Goal: Transaction & Acquisition: Purchase product/service

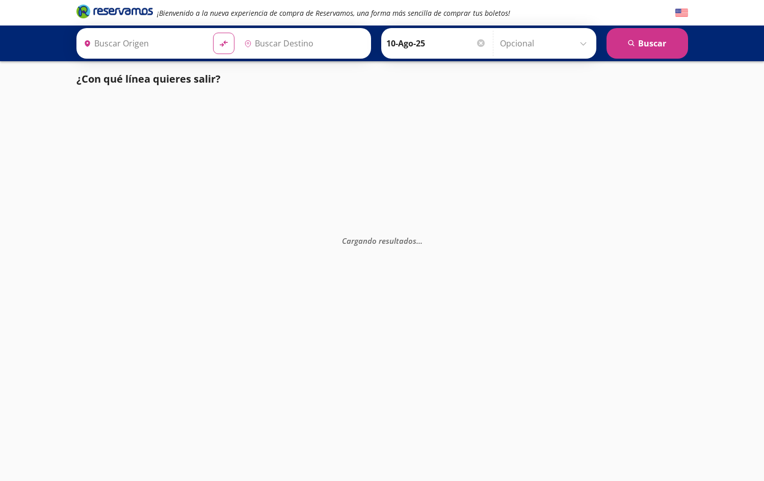
type input "[GEOGRAPHIC_DATA], [GEOGRAPHIC_DATA]"
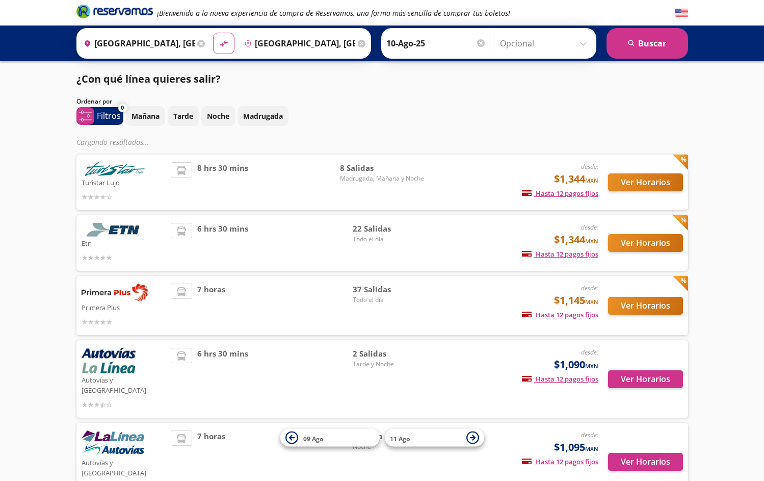
click at [649, 305] on button "Ver Horarios" at bounding box center [645, 306] width 75 height 18
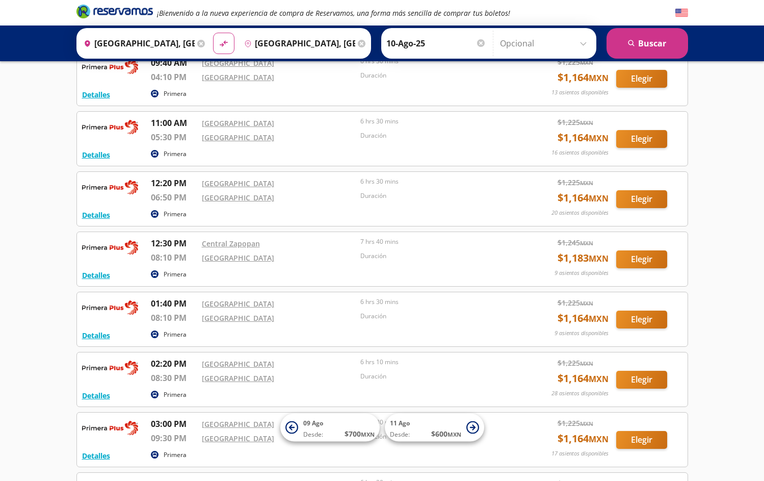
scroll to position [429, 0]
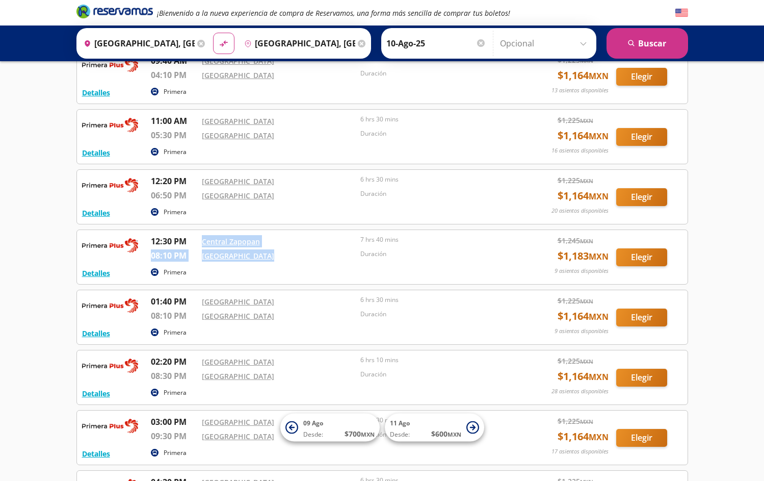
drag, startPoint x: 197, startPoint y: 243, endPoint x: 268, endPoint y: 259, distance: 72.7
click at [268, 259] on div "12:30 PM Central Zapopan 08:10 PM [GEOGRAPHIC_DATA] 7 hrs 40 mins Duración" at bounding box center [332, 250] width 363 height 30
click at [295, 263] on div "[GEOGRAPHIC_DATA]" at bounding box center [279, 257] width 154 height 16
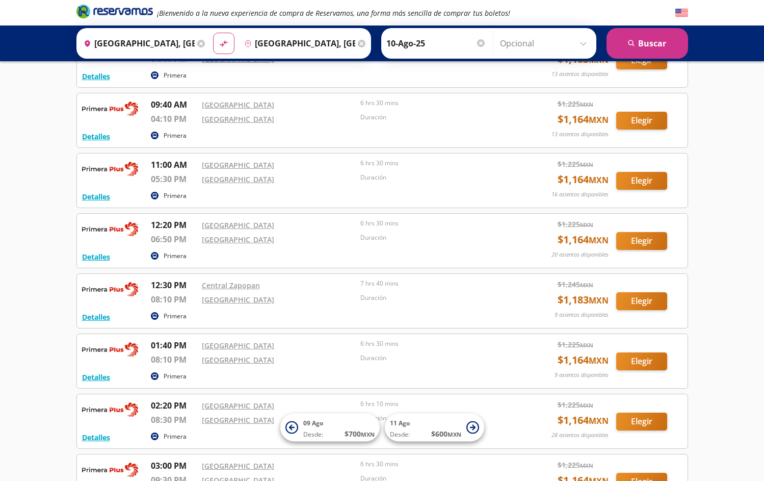
scroll to position [412, 0]
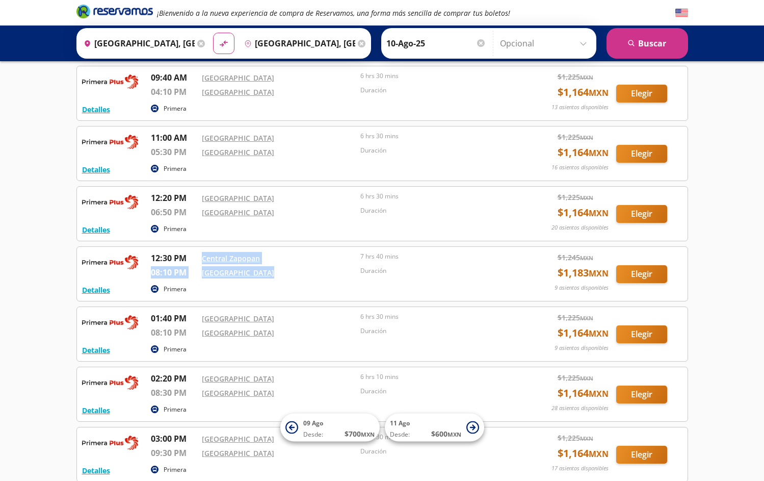
drag, startPoint x: 196, startPoint y: 255, endPoint x: 285, endPoint y: 278, distance: 91.5
click at [285, 278] on div "12:30 PM Central Zapopan 08:10 PM [GEOGRAPHIC_DATA] 7 hrs 40 mins Duración" at bounding box center [332, 267] width 363 height 30
click at [284, 325] on div "[GEOGRAPHIC_DATA]" at bounding box center [279, 319] width 154 height 14
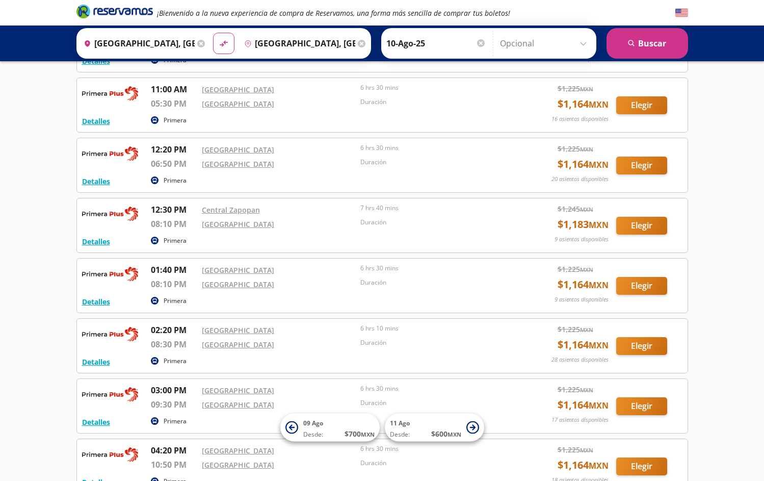
scroll to position [484, 0]
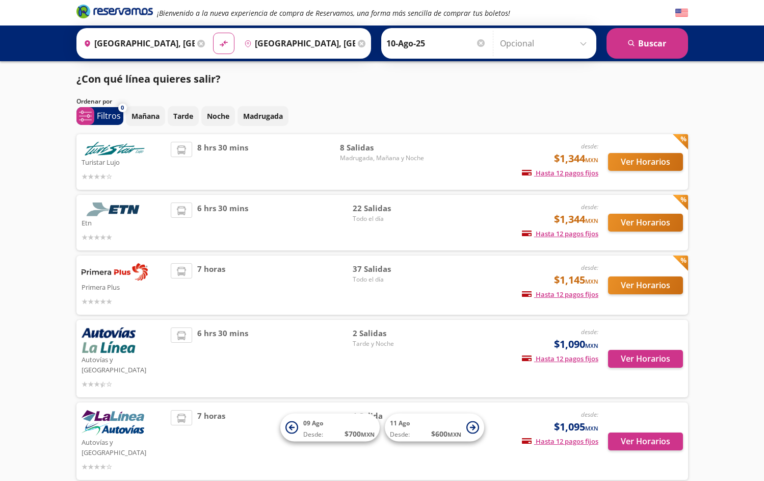
click at [632, 163] on button "Ver Horarios" at bounding box center [645, 162] width 75 height 18
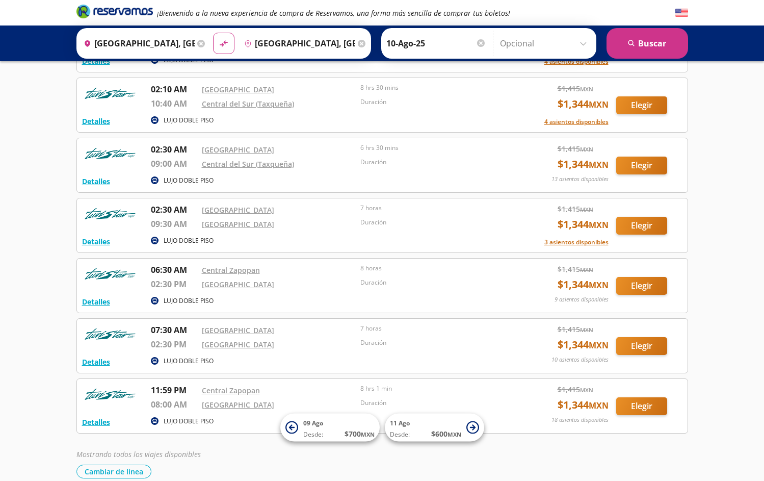
scroll to position [172, 0]
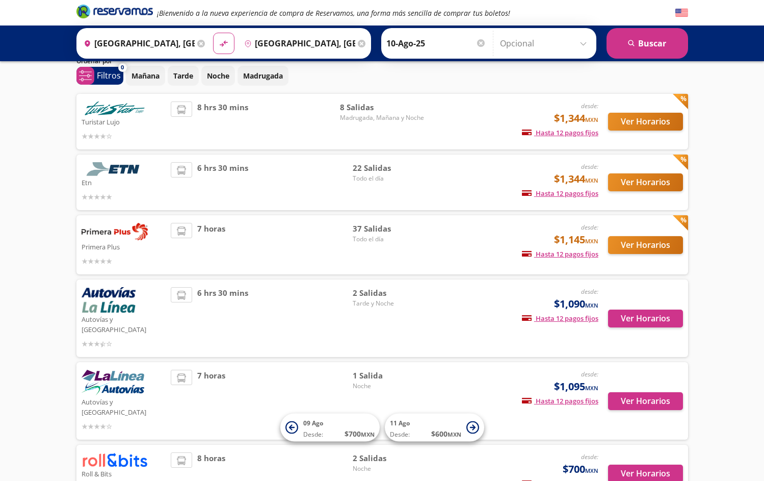
scroll to position [39, 0]
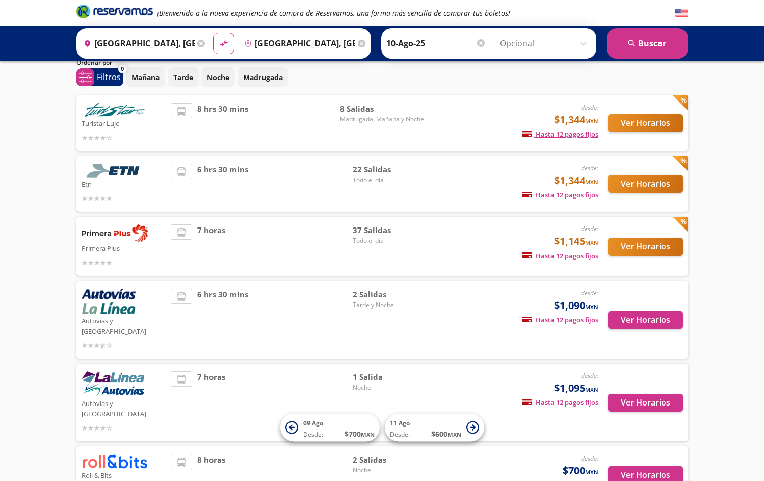
click at [637, 240] on button "Ver Horarios" at bounding box center [645, 246] width 75 height 18
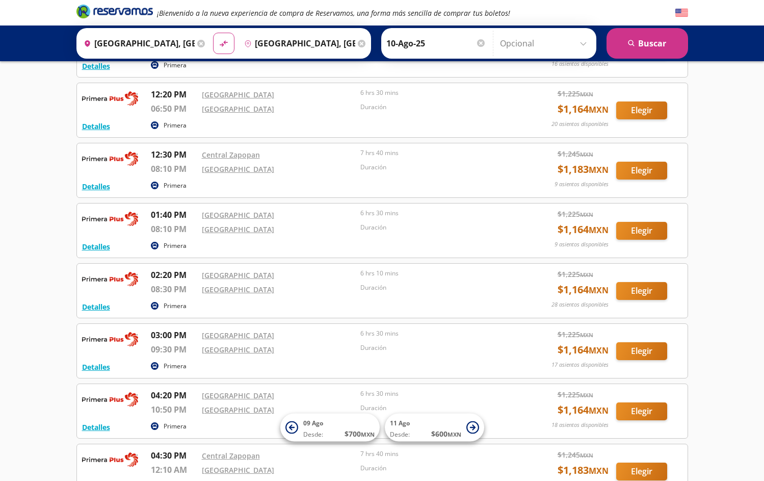
scroll to position [519, 0]
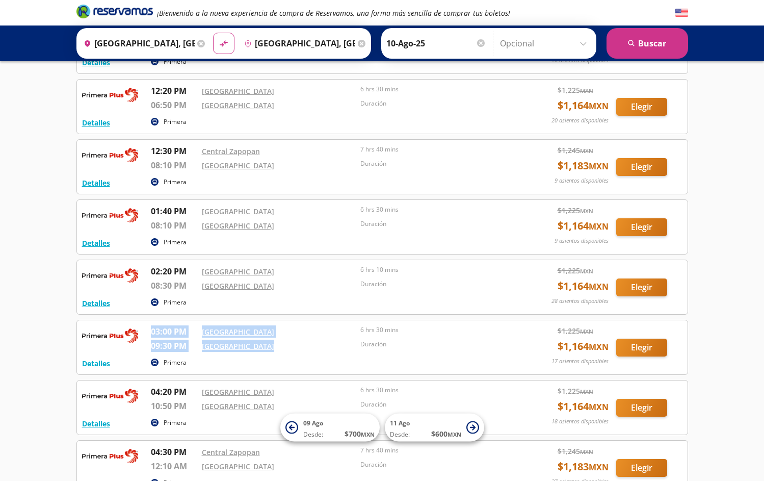
drag, startPoint x: 270, startPoint y: 362, endPoint x: 257, endPoint y: 353, distance: 15.7
click at [257, 353] on div "Detalles Primera 03:00 PM [GEOGRAPHIC_DATA] 09:30 PM [GEOGRAPHIC_DATA] 6 hrs 30…" at bounding box center [382, 347] width 600 height 44
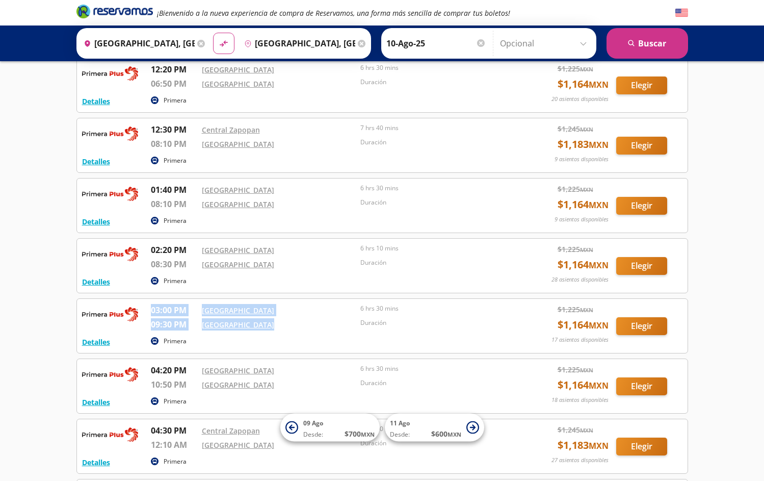
scroll to position [554, 0]
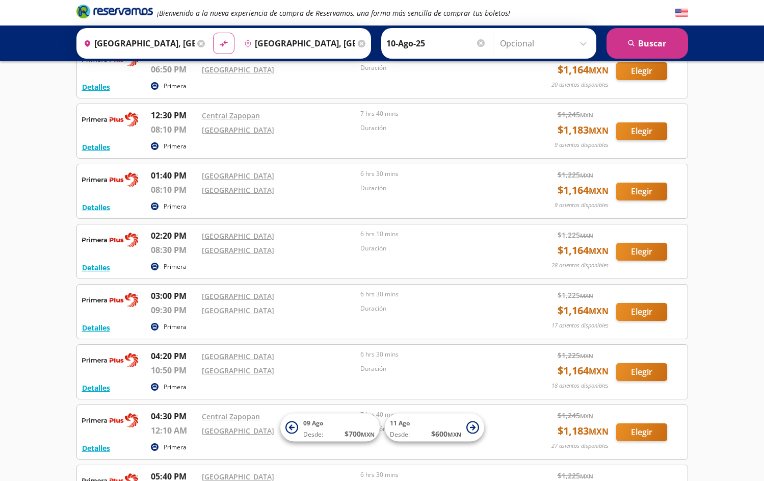
click at [286, 362] on div "[GEOGRAPHIC_DATA]" at bounding box center [279, 357] width 154 height 14
drag, startPoint x: 286, startPoint y: 362, endPoint x: 234, endPoint y: 363, distance: 52.0
click at [234, 363] on div "04:20 PM [GEOGRAPHIC_DATA] 10:50 PM [GEOGRAPHIC_DATA] 6 hrs 30 mins Duración" at bounding box center [332, 365] width 363 height 30
drag, startPoint x: 274, startPoint y: 376, endPoint x: 190, endPoint y: 352, distance: 87.4
click at [190, 352] on div "04:20 PM [GEOGRAPHIC_DATA] 10:50 PM [GEOGRAPHIC_DATA] 6 hrs 30 mins Duración" at bounding box center [332, 365] width 363 height 30
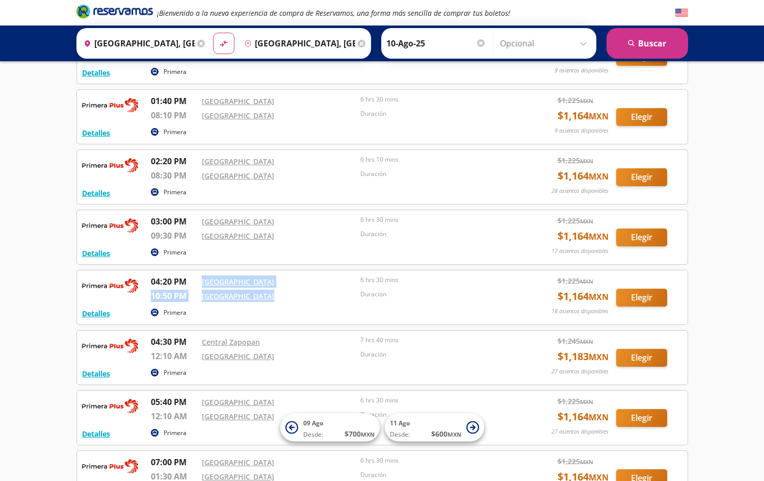
scroll to position [635, 0]
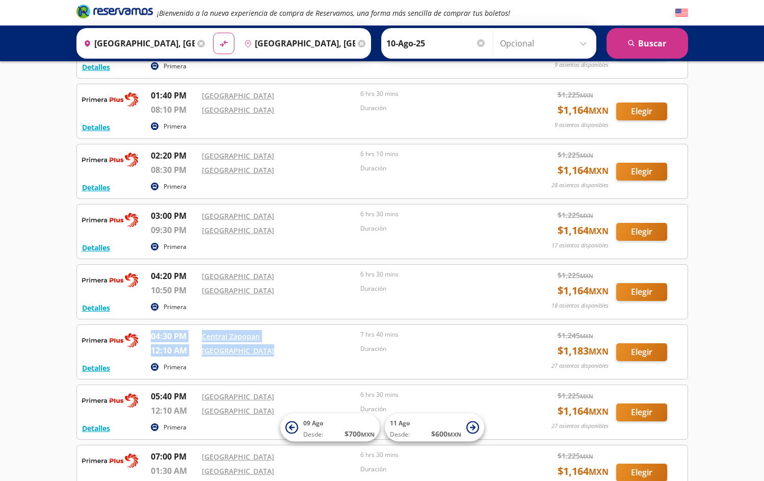
drag, startPoint x: 268, startPoint y: 370, endPoint x: 273, endPoint y: 354, distance: 17.1
click at [273, 354] on div "Detalles Primera 04:30 PM Central Zapopan 12:10 AM Central del Norte 7 hrs 40 m…" at bounding box center [382, 352] width 600 height 44
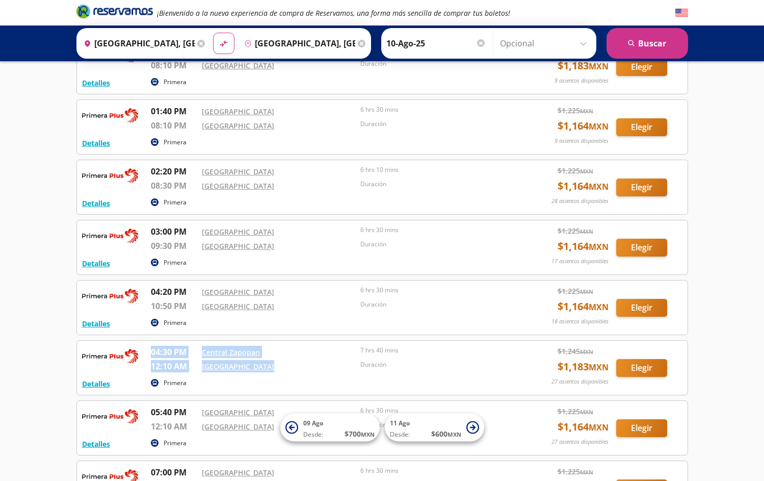
scroll to position [617, 0]
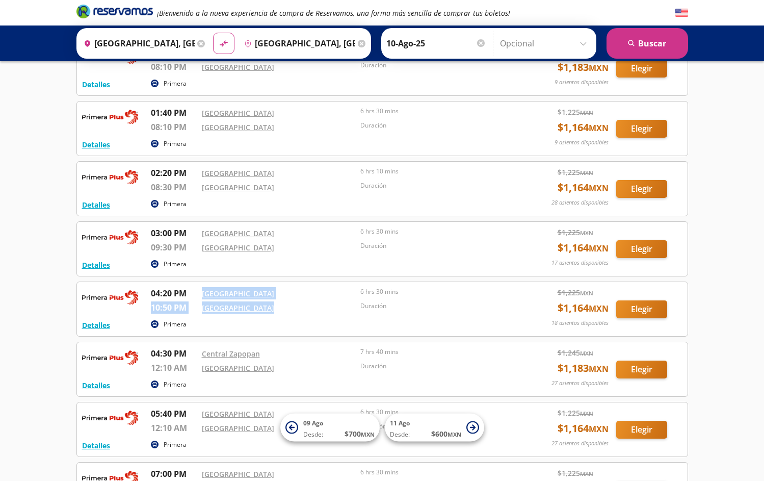
drag, startPoint x: 273, startPoint y: 304, endPoint x: 201, endPoint y: 288, distance: 73.2
click at [201, 288] on div "04:20 PM [GEOGRAPHIC_DATA] 10:50 PM [GEOGRAPHIC_DATA] 6 hrs 30 mins Duración" at bounding box center [332, 302] width 363 height 30
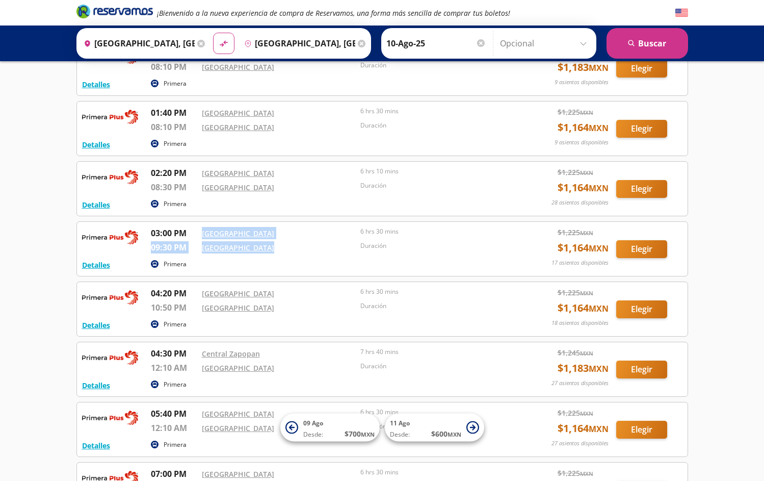
drag, startPoint x: 274, startPoint y: 248, endPoint x: 194, endPoint y: 234, distance: 80.7
click at [194, 234] on div "03:00 PM [GEOGRAPHIC_DATA] 09:30 PM [GEOGRAPHIC_DATA] 6 hrs 30 mins Duración" at bounding box center [332, 242] width 363 height 30
click at [273, 248] on div "[GEOGRAPHIC_DATA]" at bounding box center [279, 247] width 154 height 12
drag, startPoint x: 281, startPoint y: 248, endPoint x: 195, endPoint y: 230, distance: 88.0
click at [195, 230] on div "03:00 PM [GEOGRAPHIC_DATA] 09:30 PM [GEOGRAPHIC_DATA] 6 hrs 30 mins Duración" at bounding box center [332, 242] width 363 height 30
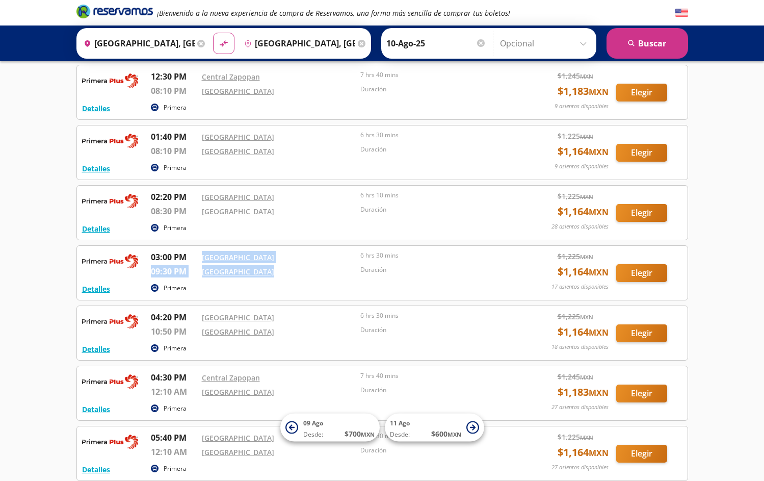
scroll to position [594, 0]
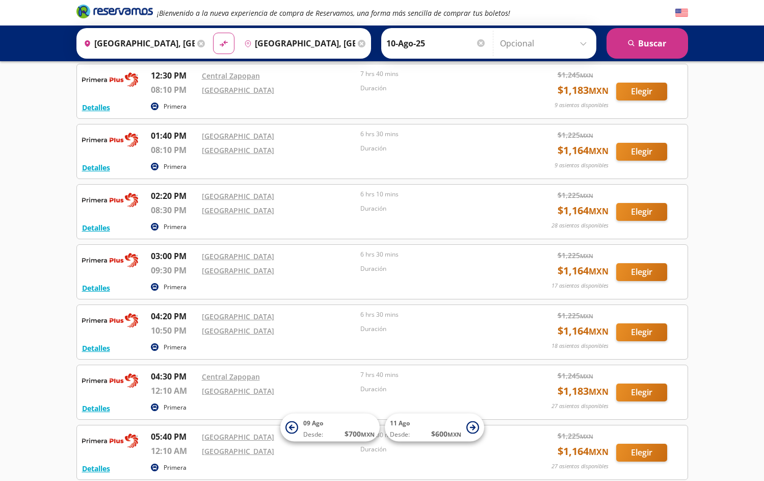
click at [282, 278] on div "[GEOGRAPHIC_DATA]" at bounding box center [279, 272] width 154 height 16
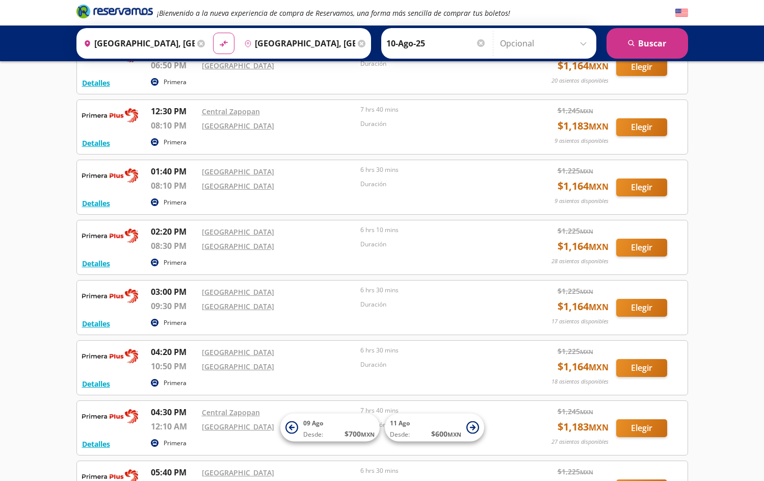
scroll to position [557, 0]
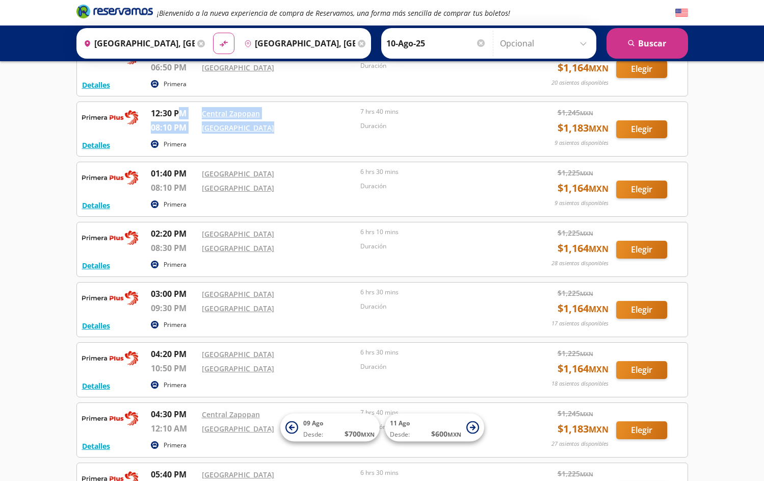
drag, startPoint x: 271, startPoint y: 127, endPoint x: 179, endPoint y: 108, distance: 94.2
click at [179, 108] on div "12:30 PM Central Zapopan 08:10 PM [GEOGRAPHIC_DATA] 7 hrs 40 mins Duración" at bounding box center [332, 122] width 363 height 30
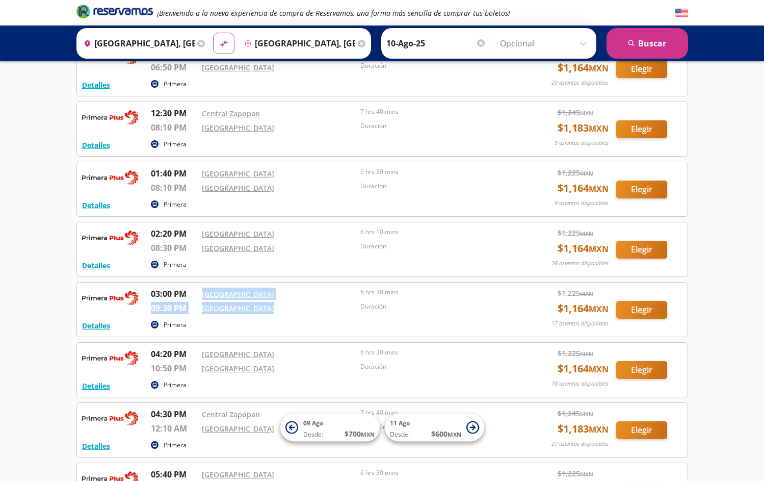
drag, startPoint x: 189, startPoint y: 291, endPoint x: 281, endPoint y: 312, distance: 94.6
click at [281, 312] on div "03:00 PM [GEOGRAPHIC_DATA] 09:30 PM [GEOGRAPHIC_DATA] 6 hrs 30 mins Duración" at bounding box center [332, 302] width 363 height 30
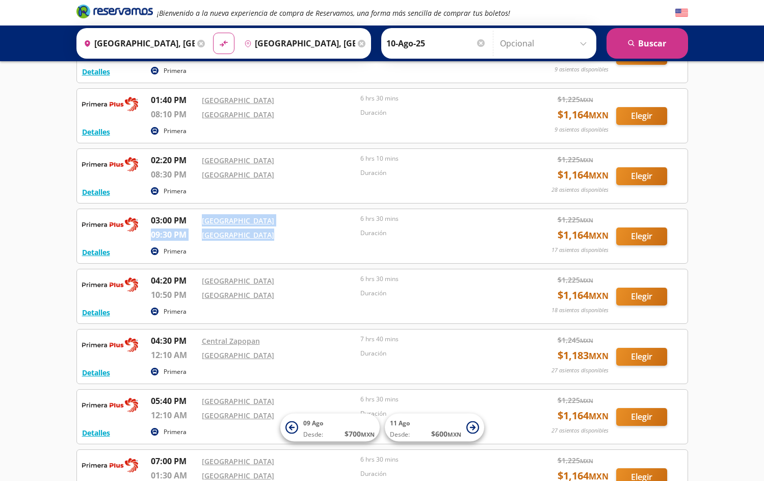
scroll to position [642, 0]
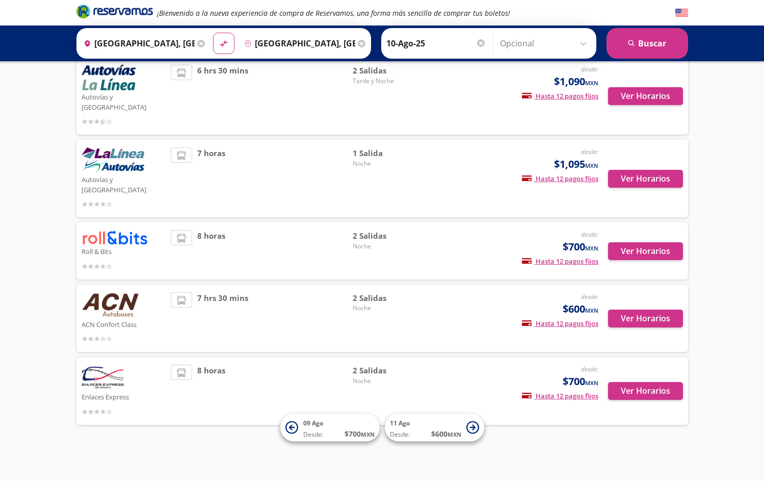
scroll to position [39, 0]
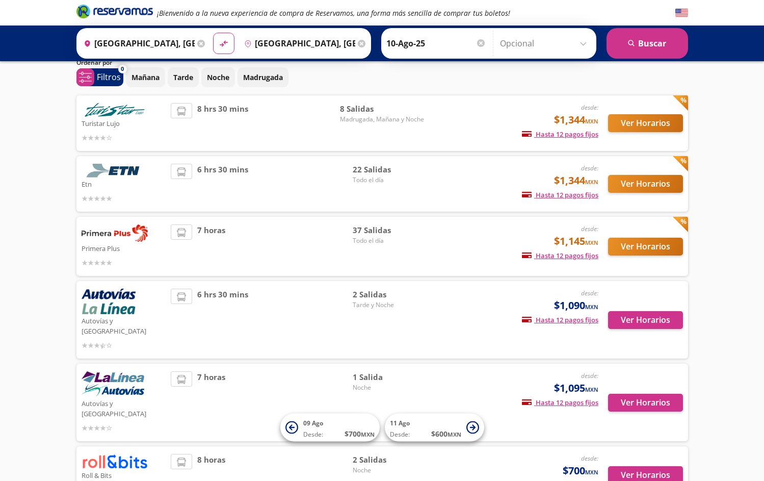
click at [637, 181] on button "Ver Horarios" at bounding box center [645, 184] width 75 height 18
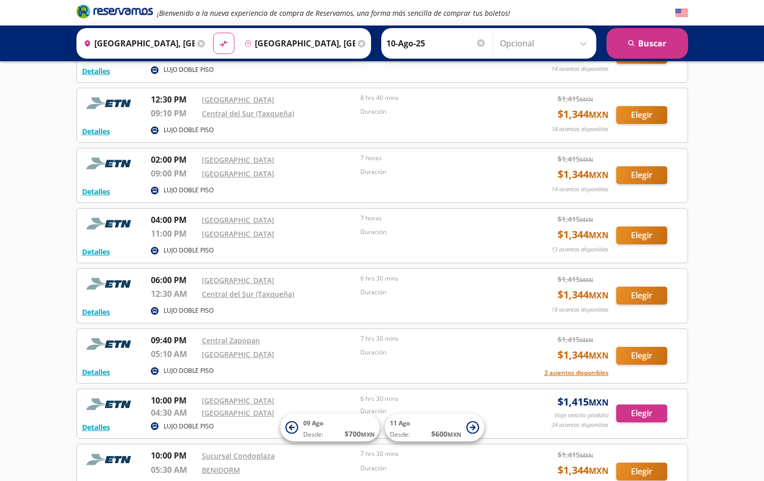
scroll to position [447, 0]
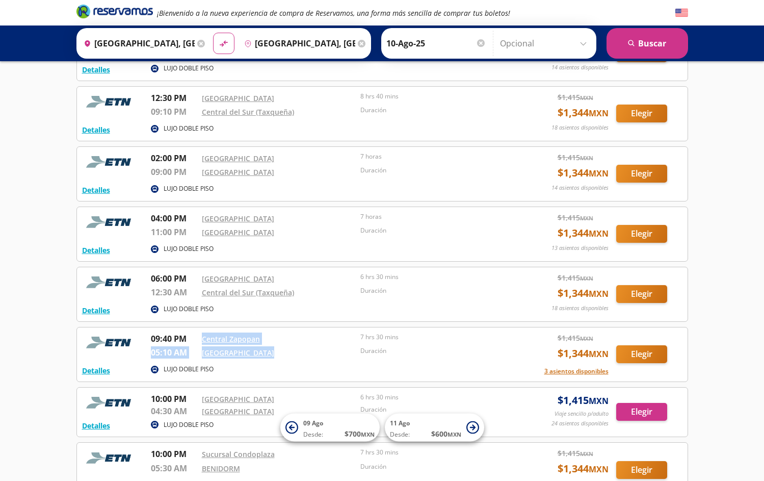
drag, startPoint x: 275, startPoint y: 348, endPoint x: 189, endPoint y: 337, distance: 86.3
click at [189, 337] on div "09:40 PM Central Zapopan 05:10 AM Central del Norte 7 hrs 30 mins Duración" at bounding box center [332, 347] width 363 height 30
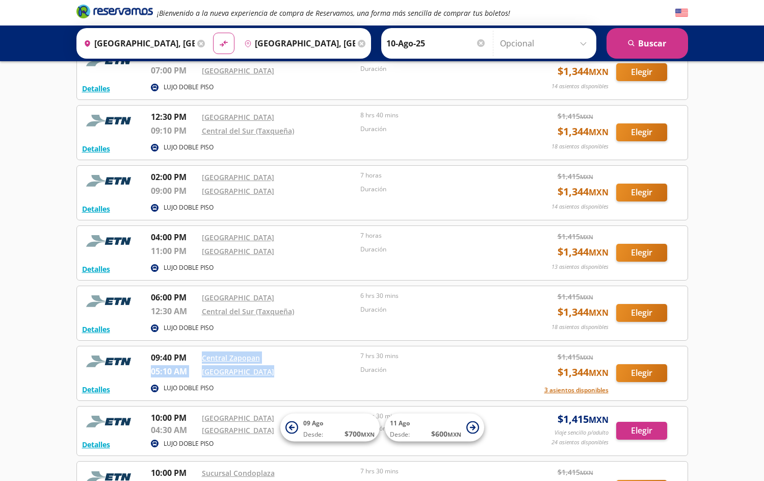
scroll to position [428, 0]
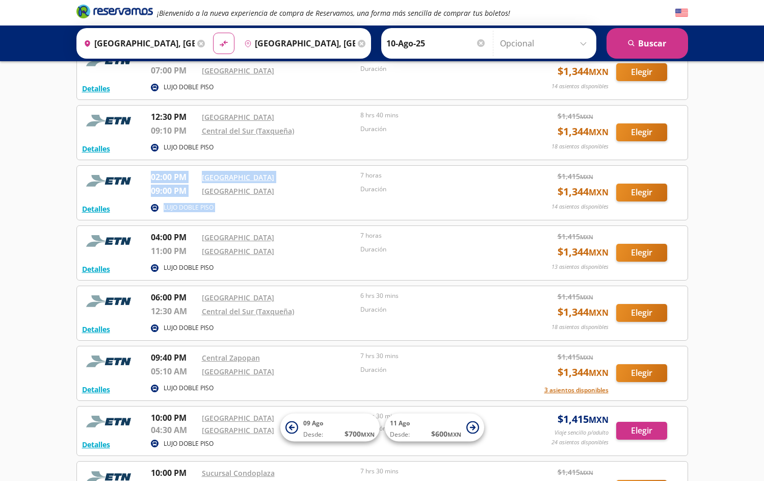
drag, startPoint x: 269, startPoint y: 184, endPoint x: 261, endPoint y: 201, distance: 18.9
click at [261, 201] on div "Detalles LUJO DOBLE PISO 02:00 PM [GEOGRAPHIC_DATA] 09:00 PM [GEOGRAPHIC_DATA] …" at bounding box center [382, 193] width 600 height 44
click at [320, 219] on div "Detalles LUJO DOBLE PISO 02:00 PM [GEOGRAPHIC_DATA] 09:00 PM [GEOGRAPHIC_DATA] …" at bounding box center [382, 192] width 612 height 55
drag, startPoint x: 267, startPoint y: 198, endPoint x: 195, endPoint y: 175, distance: 74.8
click at [195, 175] on div "02:00 PM [GEOGRAPHIC_DATA] 09:00 PM [GEOGRAPHIC_DATA] 7 horas Duración" at bounding box center [332, 186] width 363 height 30
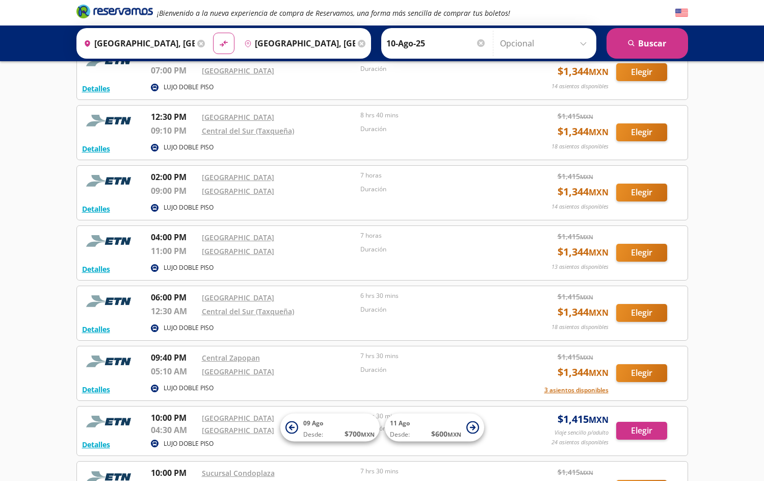
click at [275, 205] on div "LUJO DOBLE PISO" at bounding box center [332, 208] width 363 height 12
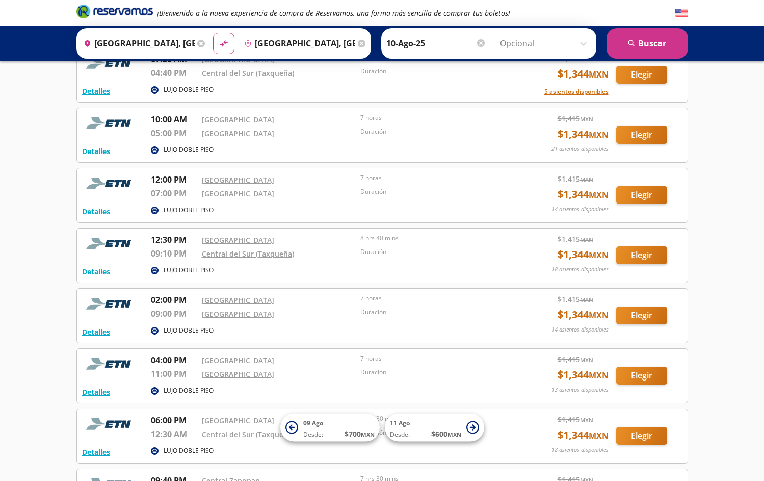
scroll to position [305, 0]
drag, startPoint x: 149, startPoint y: 176, endPoint x: 193, endPoint y: 197, distance: 48.3
click at [193, 197] on div "Detalles LUJO DOBLE PISO 12:00 PM Central Nueva 07:00 PM [GEOGRAPHIC_DATA] 7 ho…" at bounding box center [382, 195] width 600 height 44
drag, startPoint x: 150, startPoint y: 289, endPoint x: 203, endPoint y: 310, distance: 57.0
click at [203, 310] on div "Detalles LUJO DOBLE PISO 02:00 PM [GEOGRAPHIC_DATA] 09:00 PM [GEOGRAPHIC_DATA] …" at bounding box center [382, 315] width 612 height 55
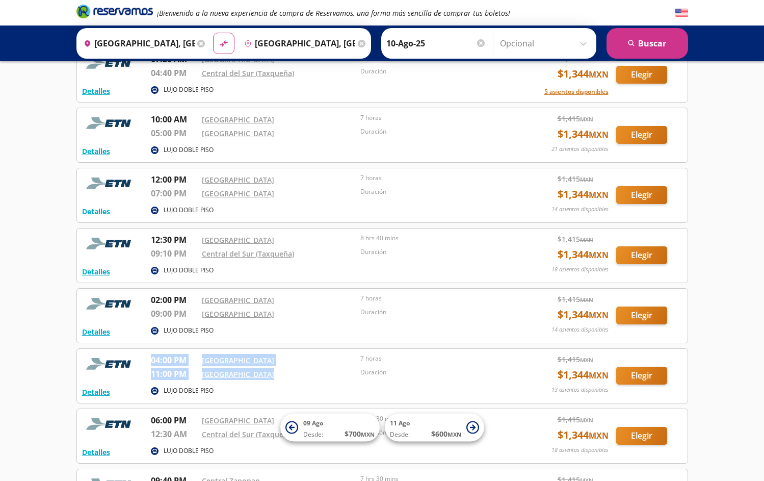
drag, startPoint x: 149, startPoint y: 358, endPoint x: 270, endPoint y: 377, distance: 121.7
click at [270, 377] on div "Detalles LUJO DOBLE PISO 04:00 PM [GEOGRAPHIC_DATA] 11:00 PM [GEOGRAPHIC_DATA] …" at bounding box center [382, 376] width 600 height 44
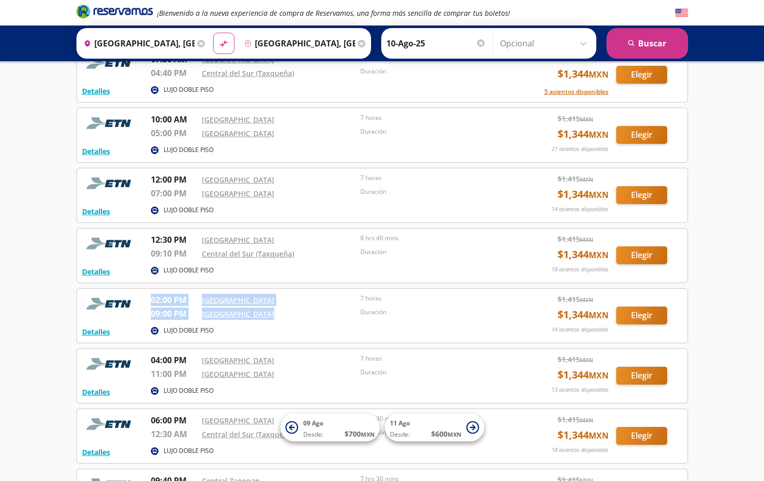
drag, startPoint x: 150, startPoint y: 295, endPoint x: 277, endPoint y: 314, distance: 128.8
click at [277, 314] on div "Detalles LUJO DOBLE PISO 02:00 PM [GEOGRAPHIC_DATA] 09:00 PM [GEOGRAPHIC_DATA] …" at bounding box center [382, 316] width 600 height 44
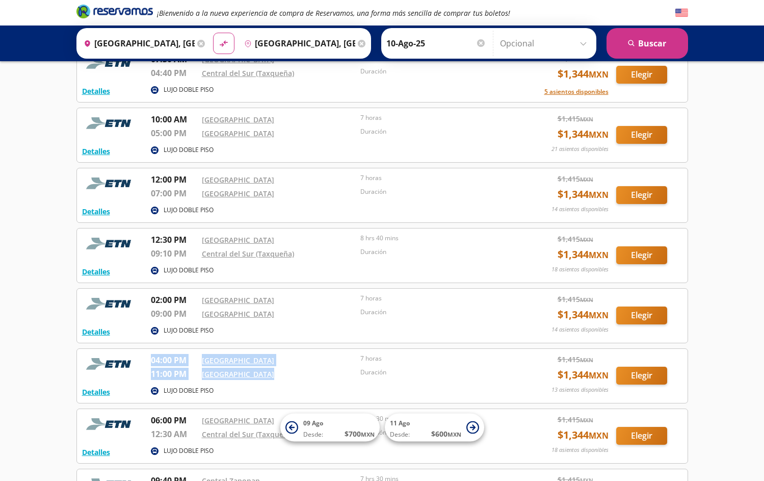
drag, startPoint x: 150, startPoint y: 359, endPoint x: 264, endPoint y: 373, distance: 115.0
click at [264, 373] on div "Detalles LUJO DOBLE PISO 04:00 PM [GEOGRAPHIC_DATA] 11:00 PM [GEOGRAPHIC_DATA] …" at bounding box center [382, 376] width 600 height 44
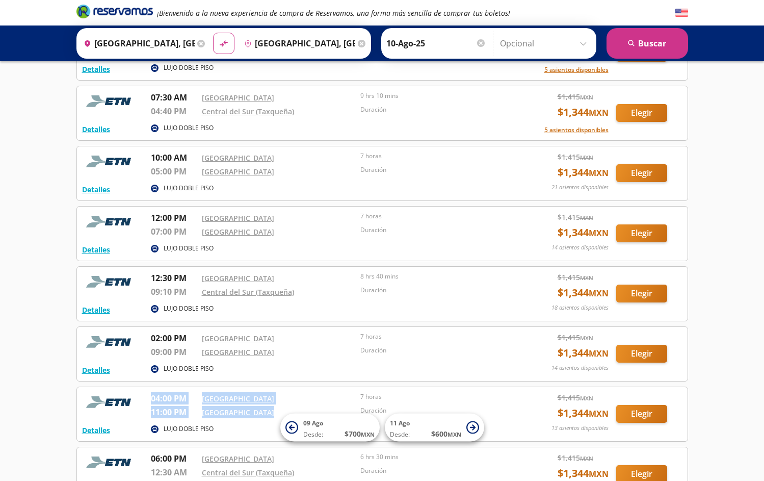
scroll to position [263, 0]
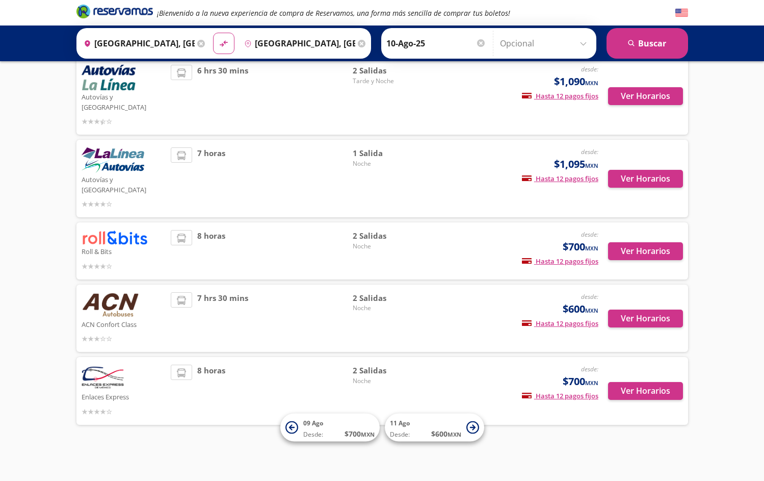
scroll to position [39, 0]
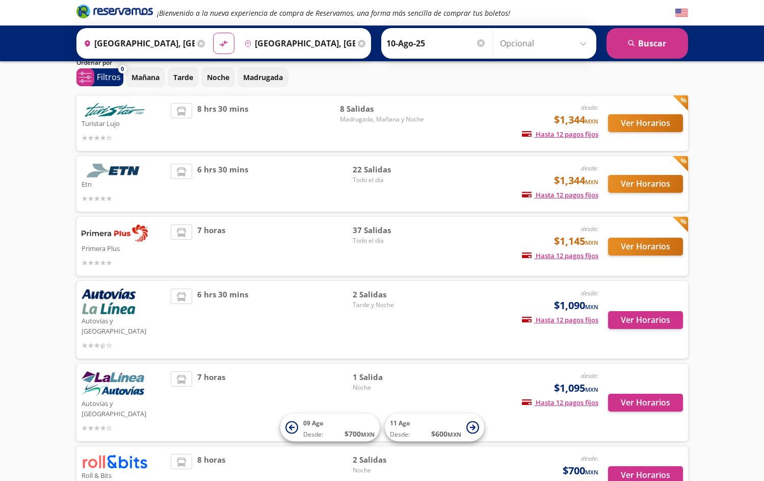
click at [644, 243] on button "Ver Horarios" at bounding box center [645, 246] width 75 height 18
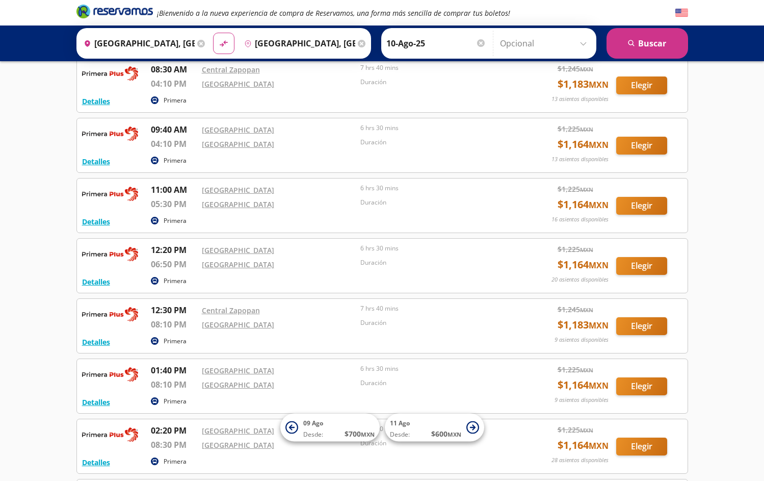
scroll to position [361, 0]
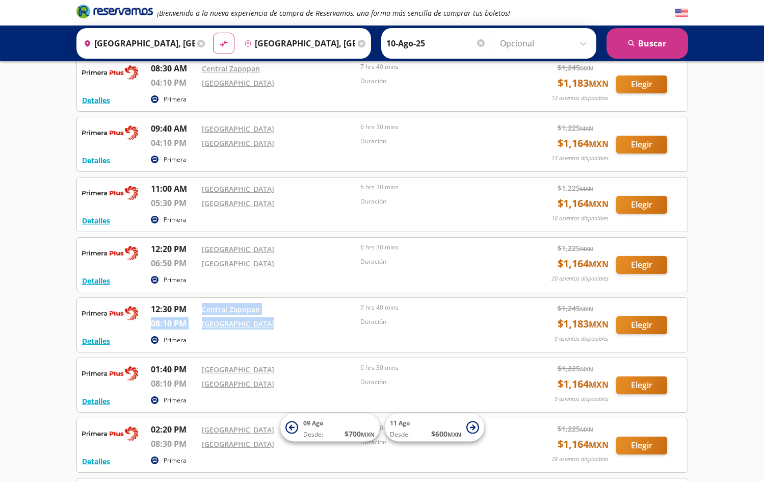
drag, startPoint x: 194, startPoint y: 306, endPoint x: 283, endPoint y: 326, distance: 91.5
click at [283, 326] on div "12:30 PM Central Zapopan 08:10 PM [GEOGRAPHIC_DATA] 7 hrs 40 mins Duración" at bounding box center [332, 318] width 363 height 30
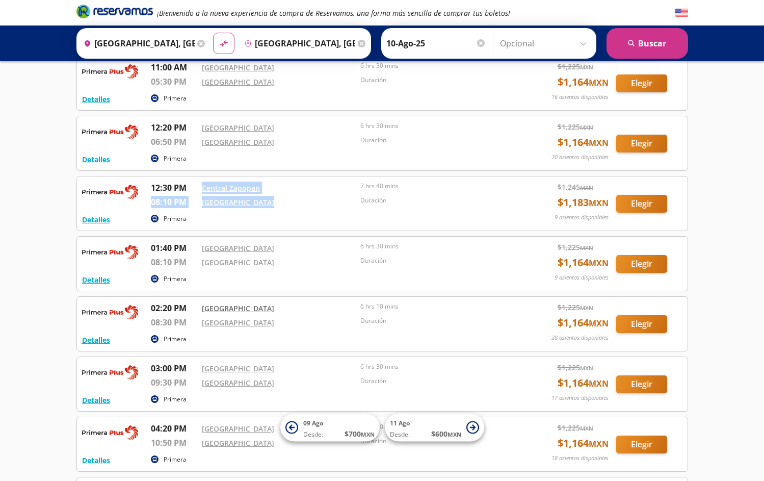
scroll to position [484, 0]
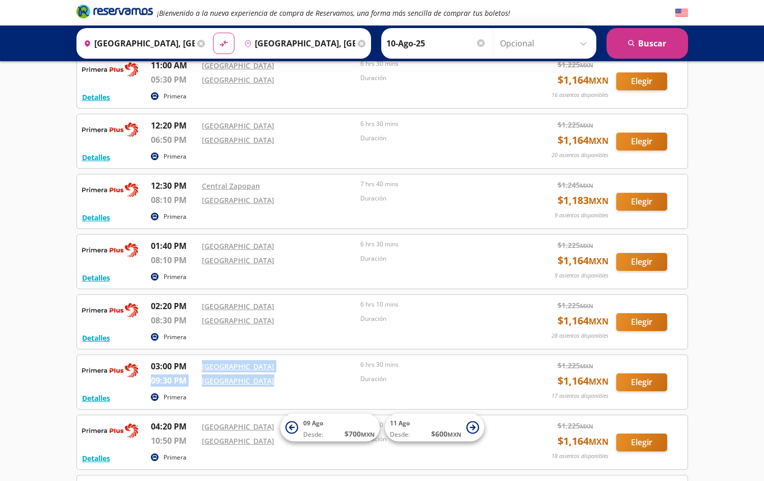
drag, startPoint x: 197, startPoint y: 361, endPoint x: 282, endPoint y: 383, distance: 88.0
click at [282, 383] on div "03:00 PM [GEOGRAPHIC_DATA] 09:30 PM [GEOGRAPHIC_DATA] 6 hrs 30 mins Duración" at bounding box center [332, 375] width 363 height 30
click at [409, 370] on div "6 hrs 30 mins" at bounding box center [437, 367] width 154 height 14
click at [95, 399] on button "Detalles" at bounding box center [96, 397] width 28 height 11
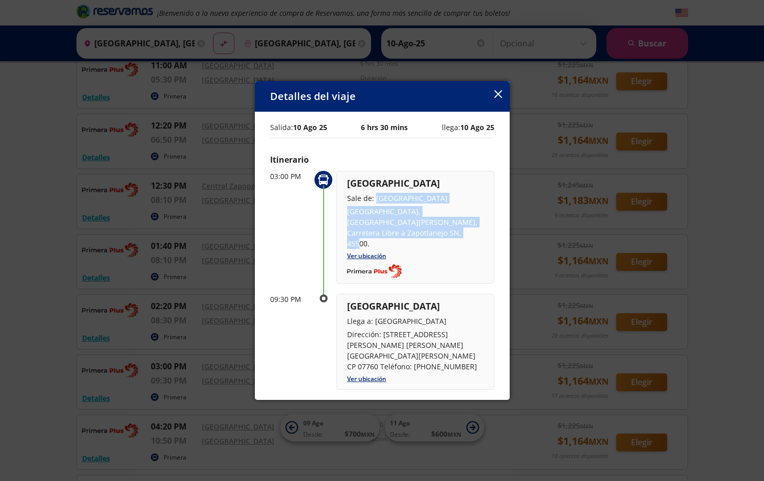
drag, startPoint x: 375, startPoint y: 198, endPoint x: 464, endPoint y: 227, distance: 94.4
click at [464, 227] on div "Guadalajara Sale de: [GEOGRAPHIC_DATA], [GEOGRAPHIC_DATA][PERSON_NAME], Carrete…" at bounding box center [415, 212] width 137 height 72
click at [495, 96] on icon "button" at bounding box center [498, 94] width 8 height 8
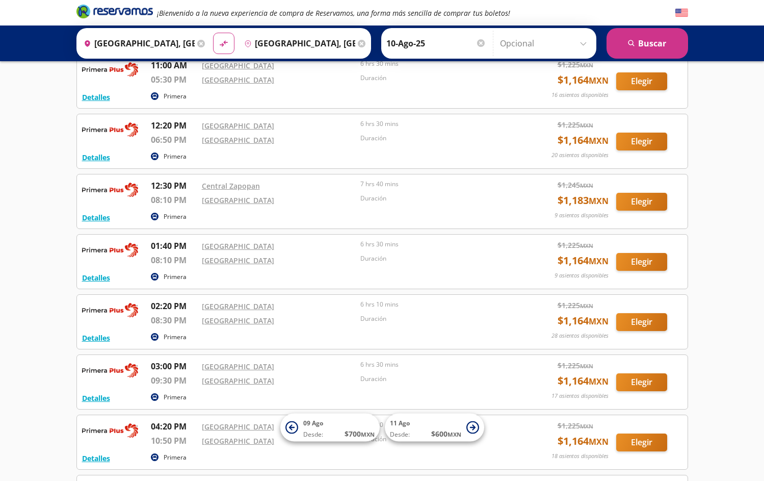
click at [640, 385] on button "Elegir" at bounding box center [641, 382] width 51 height 18
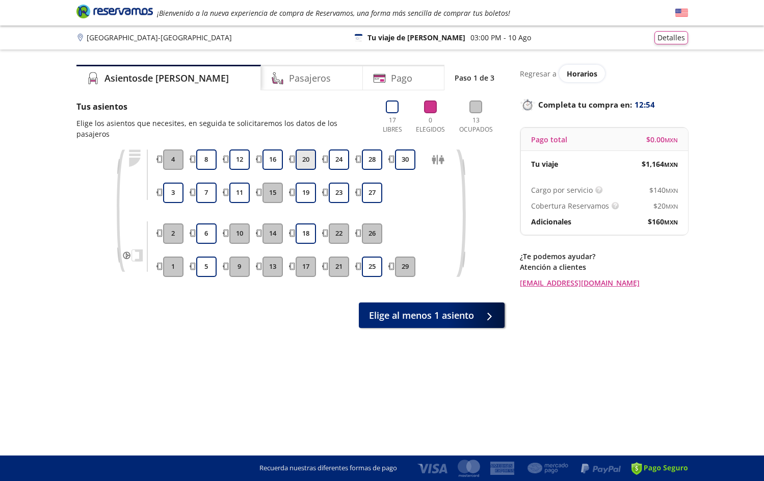
click at [306, 149] on button "20" at bounding box center [306, 159] width 20 height 20
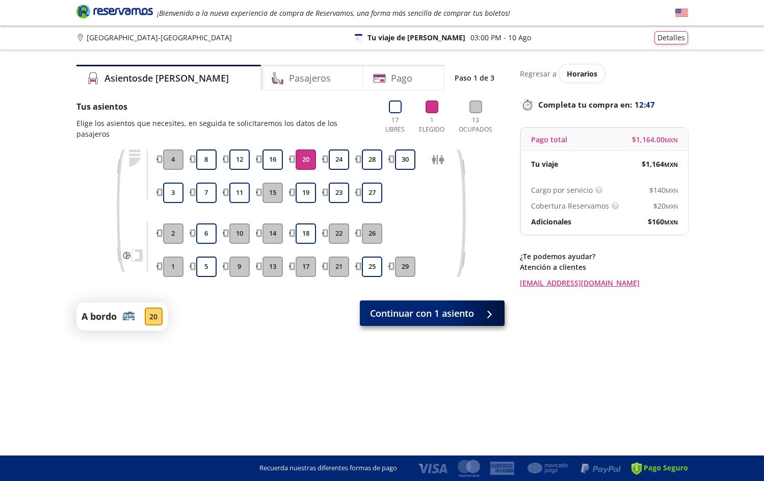
click at [434, 306] on span "Continuar con 1 asiento" at bounding box center [422, 313] width 104 height 14
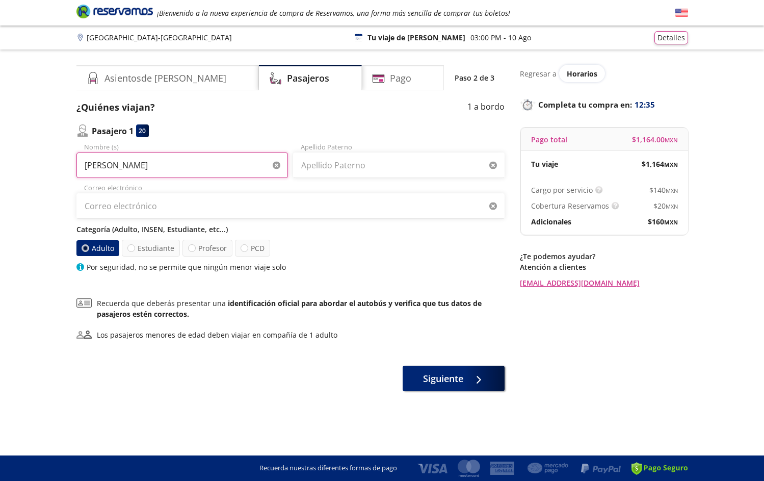
type input "[PERSON_NAME]"
click at [319, 168] on input "Apellido Paterno" at bounding box center [399, 164] width 212 height 25
type input "[PERSON_NAME]"
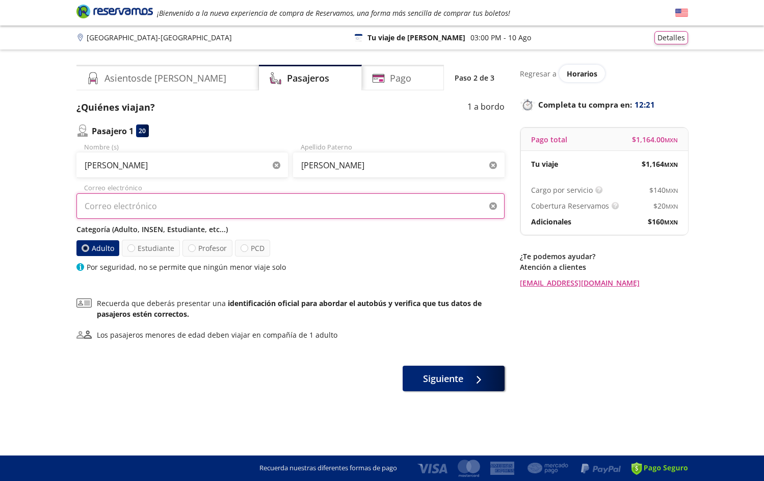
click at [199, 215] on input "Correo electrónico" at bounding box center [290, 205] width 428 height 25
type input "[EMAIL_ADDRESS][DOMAIN_NAME]"
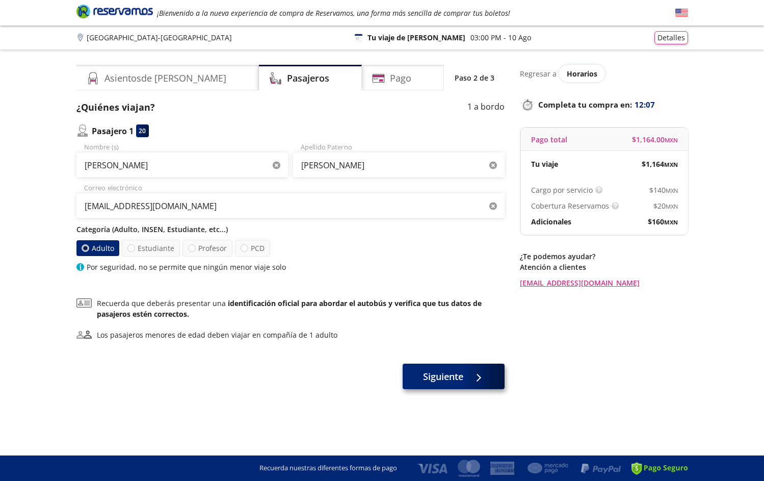
click at [454, 374] on span "Siguiente" at bounding box center [443, 376] width 40 height 14
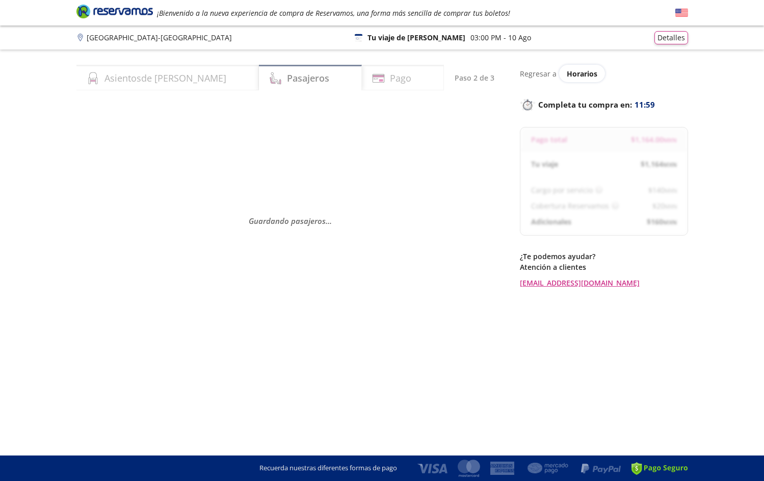
select select "MX"
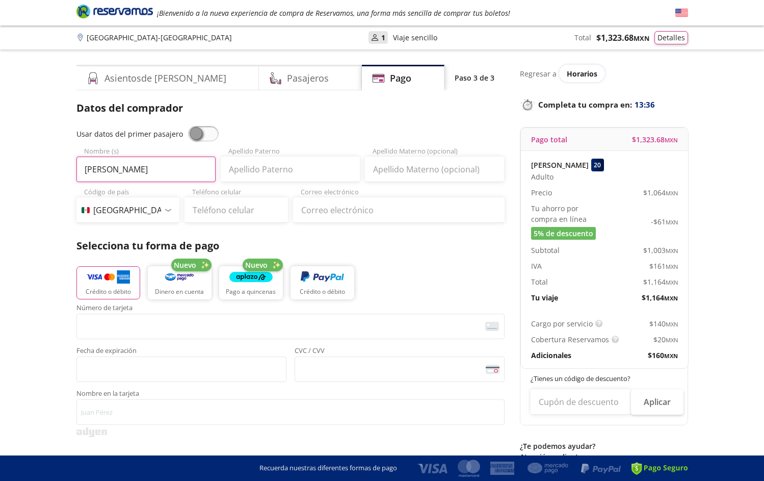
type input "[PERSON_NAME]"
click at [287, 176] on input "Apellido Paterno" at bounding box center [290, 168] width 139 height 25
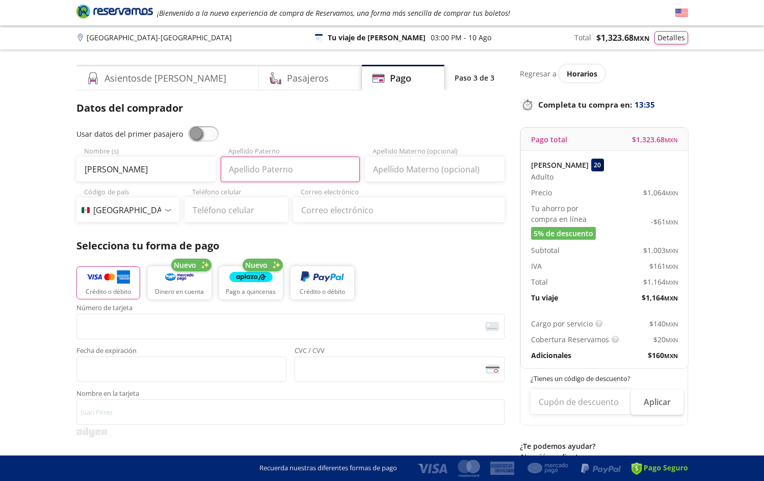
type input "F"
type input "[PERSON_NAME]"
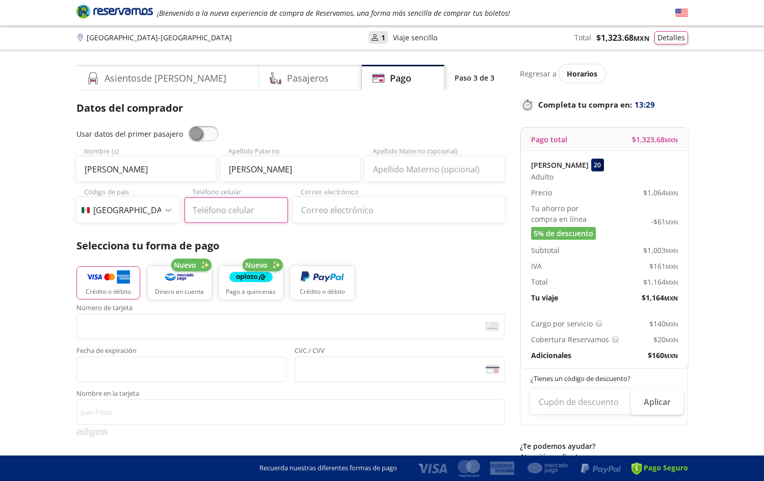
click at [220, 222] on input "Teléfono celular" at bounding box center [235, 209] width 103 height 25
type input "56 4630 1029"
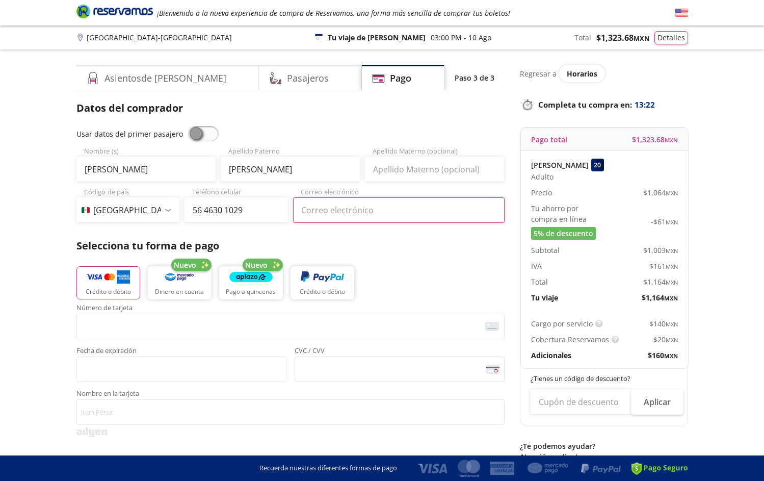
click at [308, 210] on input "Correo electrónico" at bounding box center [399, 209] width 212 height 25
type input "[EMAIL_ADDRESS][DOMAIN_NAME]"
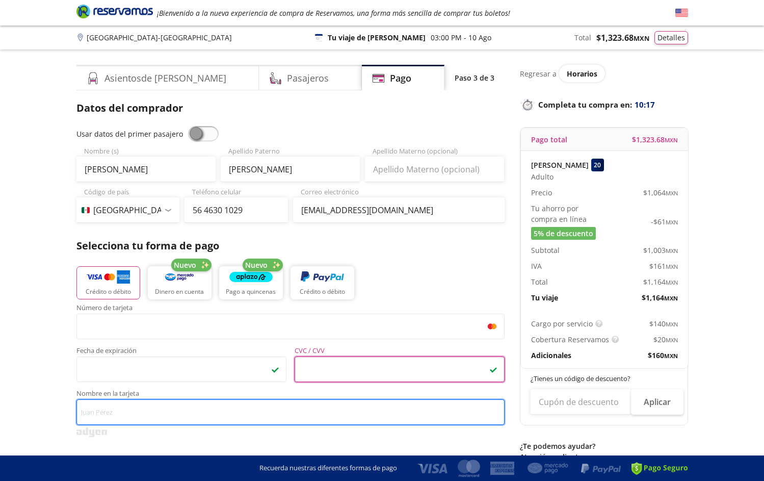
click at [230, 410] on input "Nombre en la tarjeta" at bounding box center [290, 411] width 428 height 25
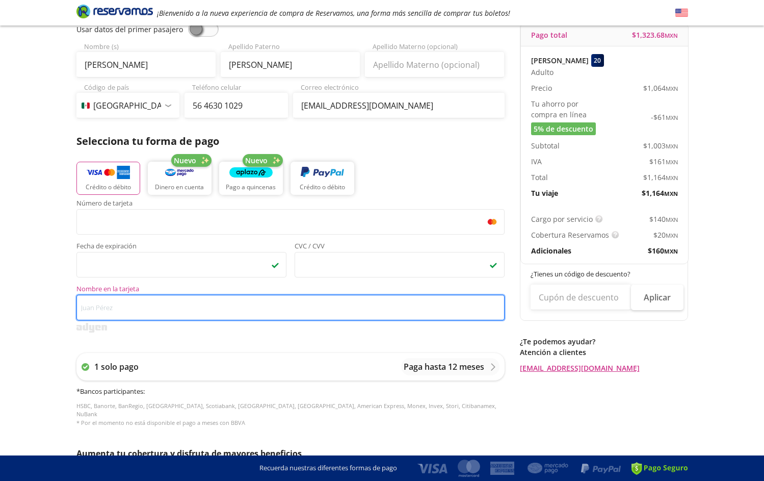
scroll to position [110, 0]
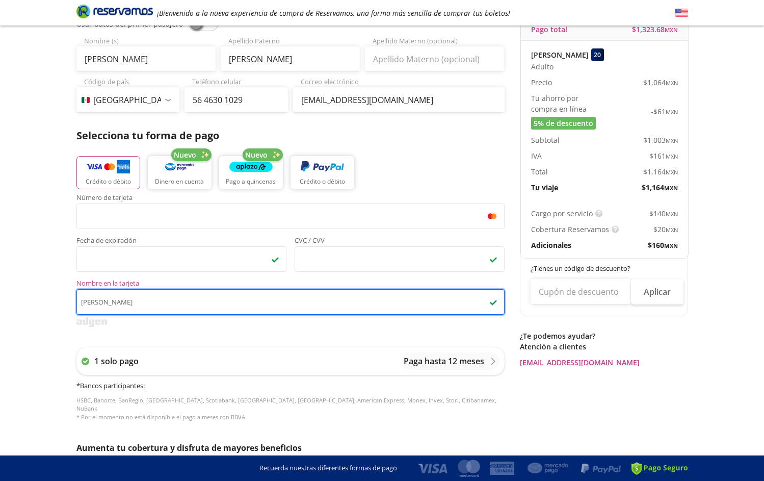
type input "[PERSON_NAME]"
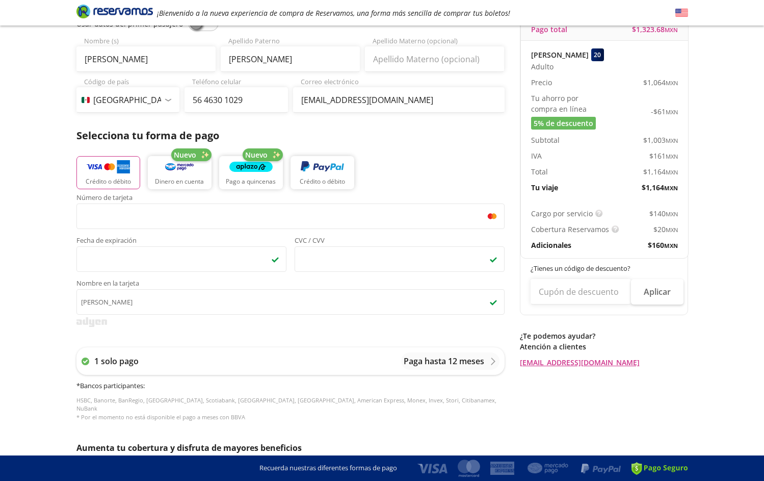
click at [329, 326] on div at bounding box center [290, 322] width 428 height 10
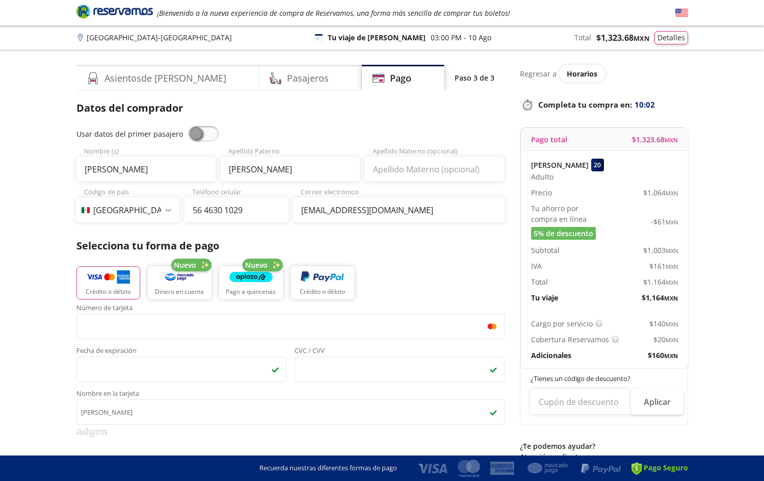
scroll to position [0, 0]
click at [676, 36] on button "Detalles" at bounding box center [671, 36] width 34 height 13
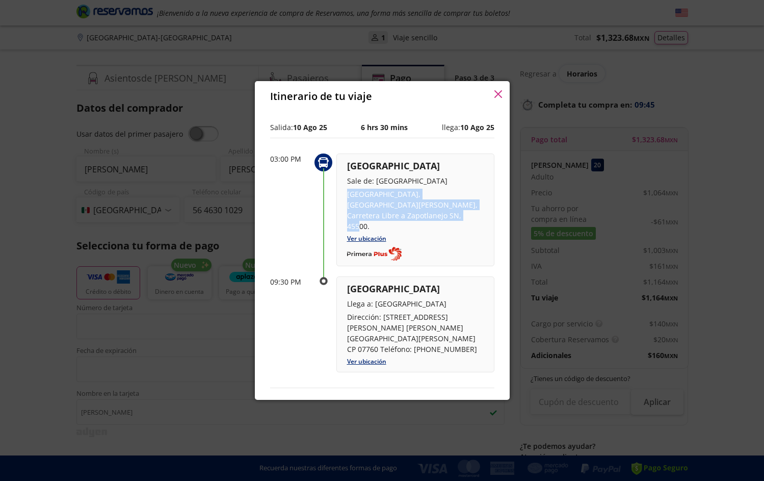
drag, startPoint x: 346, startPoint y: 196, endPoint x: 455, endPoint y: 218, distance: 110.8
click at [455, 218] on div "Guadalajara Sale de: [GEOGRAPHIC_DATA], [GEOGRAPHIC_DATA][PERSON_NAME], Carrete…" at bounding box center [415, 209] width 158 height 113
click at [482, 238] on div "Guadalajara Sale de: [GEOGRAPHIC_DATA], [GEOGRAPHIC_DATA][PERSON_NAME], Carrete…" at bounding box center [415, 209] width 158 height 113
click at [498, 94] on icon "button" at bounding box center [498, 94] width 8 height 8
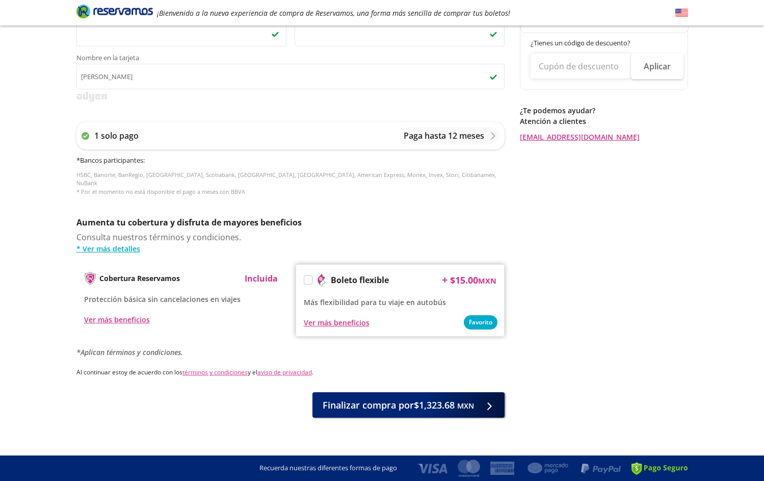
scroll to position [334, 0]
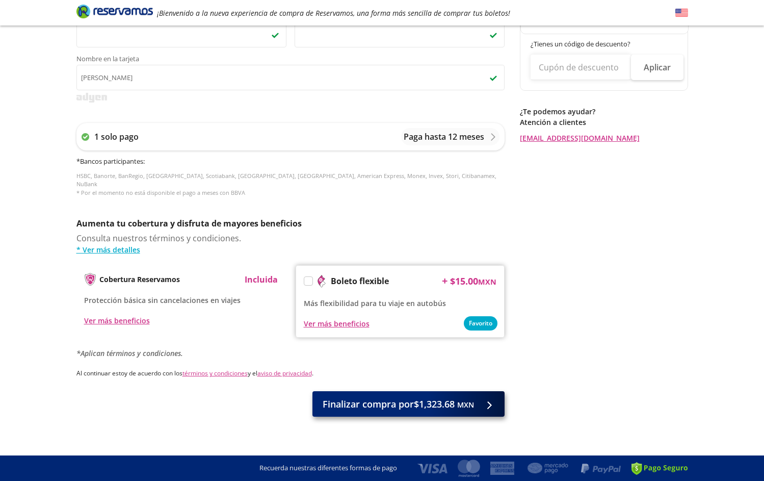
click at [431, 397] on span "Finalizar compra por $1,323.68 MXN" at bounding box center [398, 404] width 151 height 14
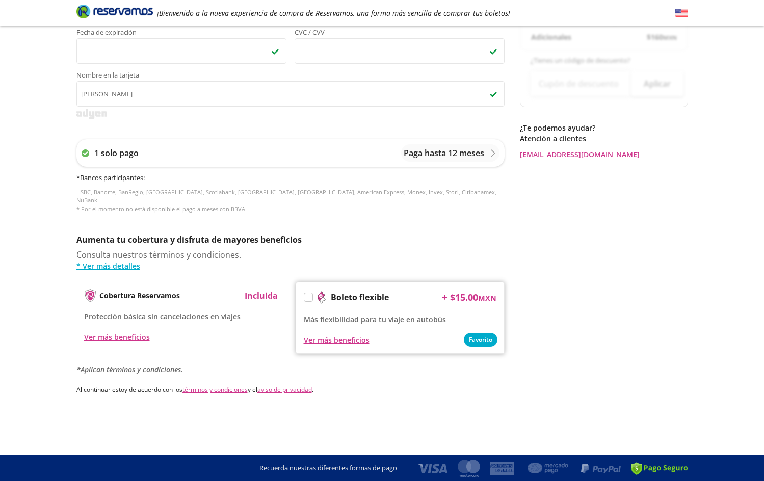
scroll to position [0, 0]
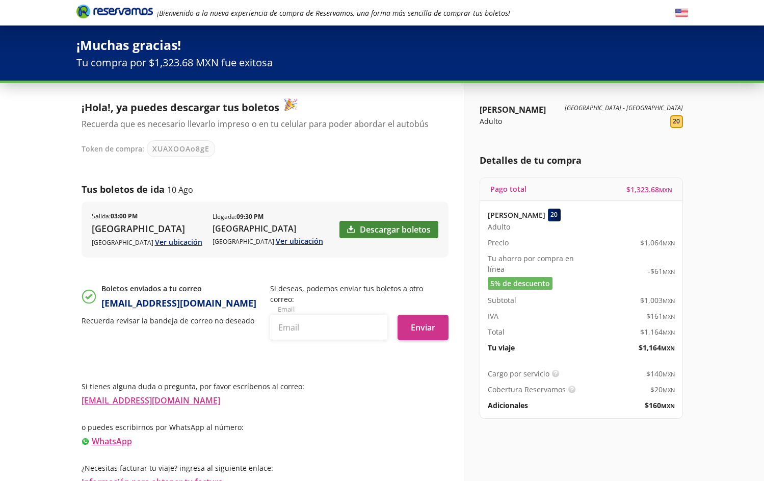
click at [399, 228] on link "Descargar boletos" at bounding box center [388, 229] width 99 height 17
